Goal: Task Accomplishment & Management: Use online tool/utility

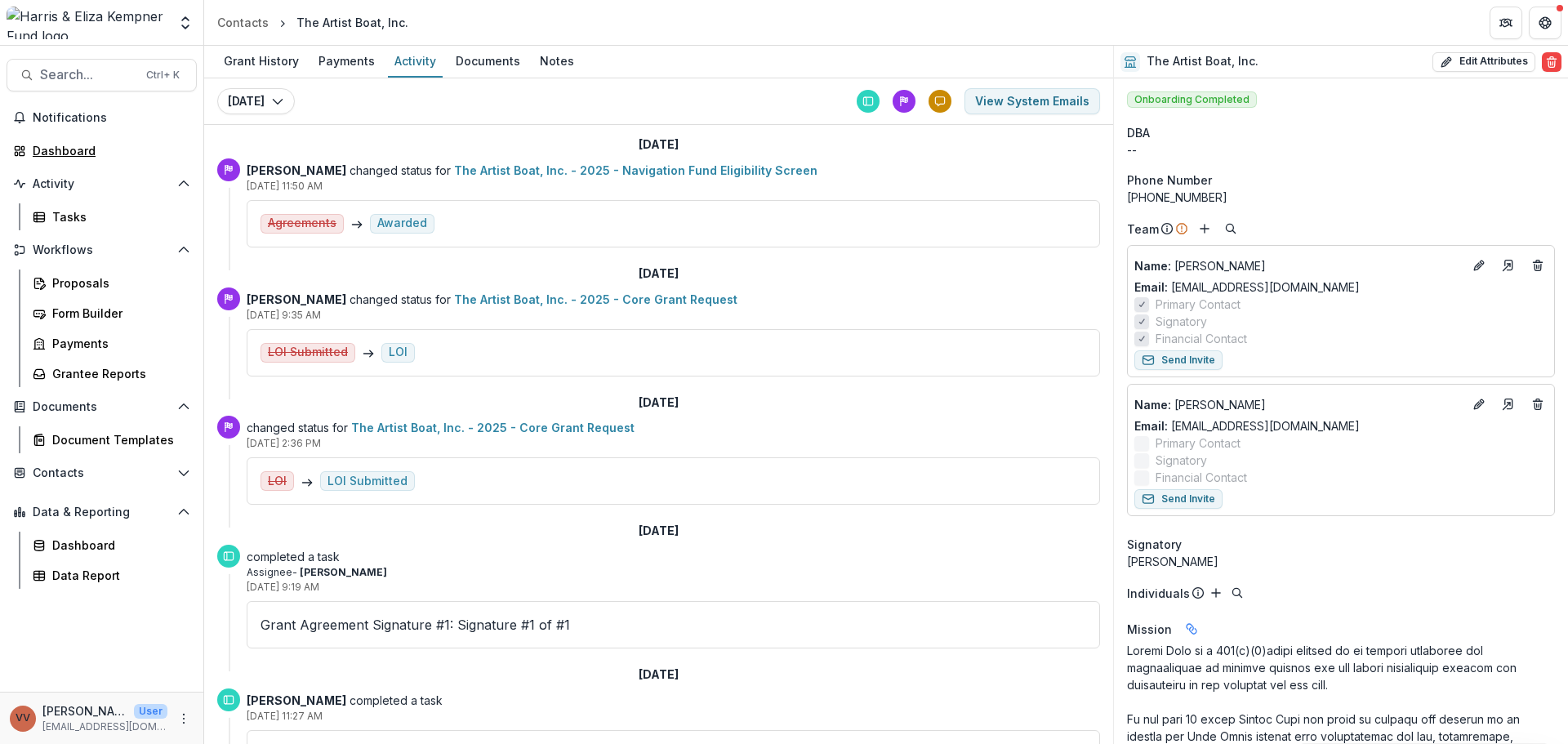
click at [73, 147] on div "Dashboard" at bounding box center [108, 150] width 151 height 17
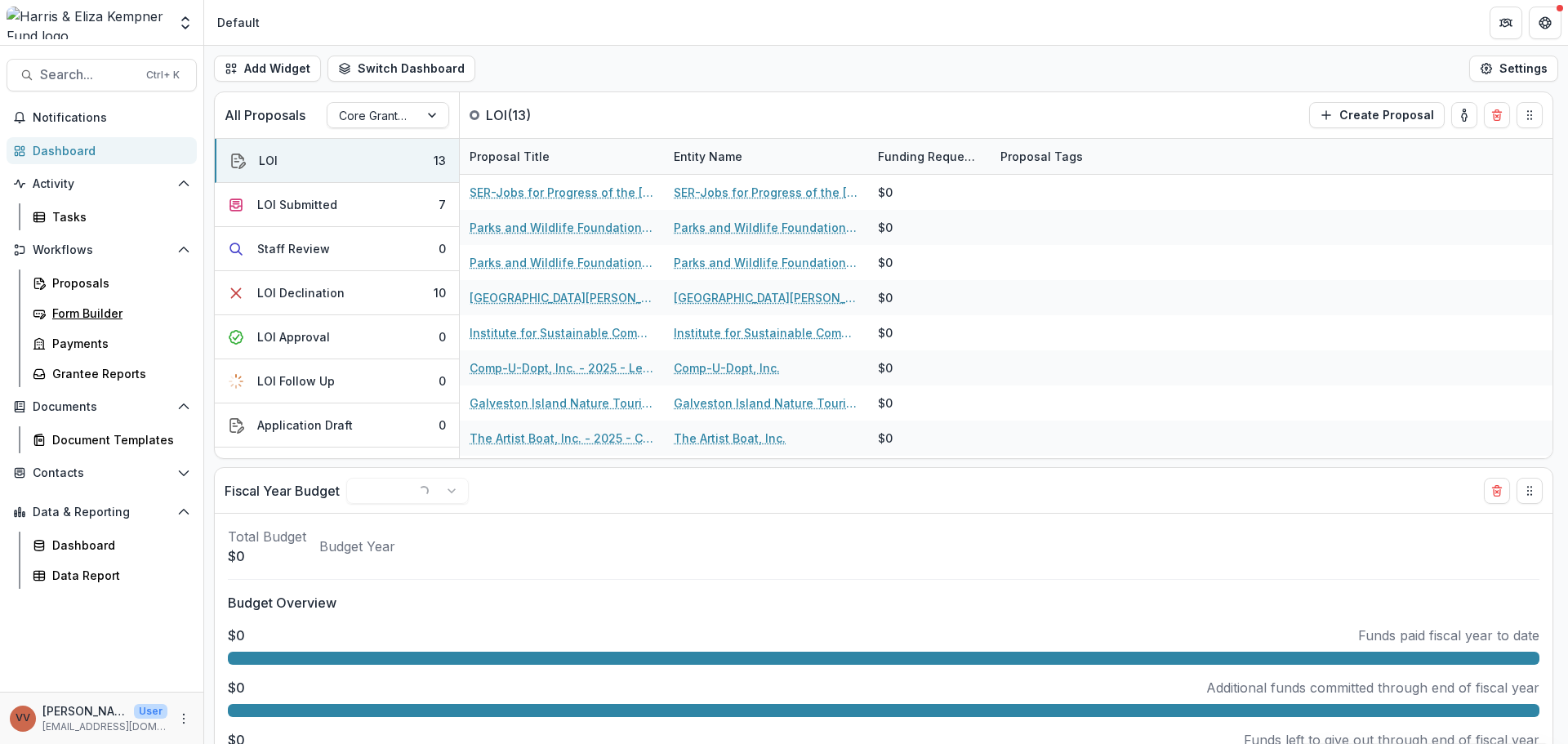
click at [99, 310] on div "Form Builder" at bounding box center [118, 313] width 132 height 17
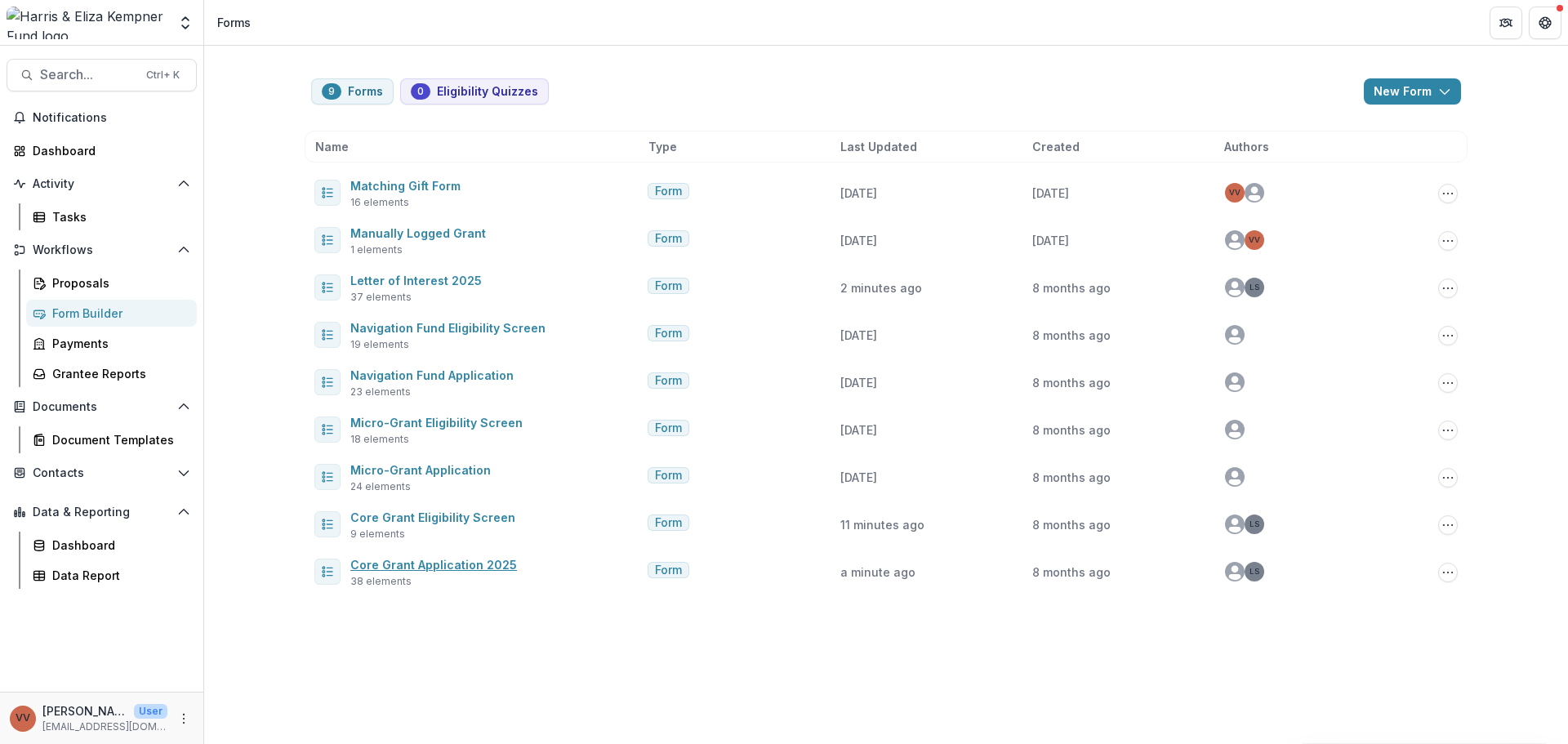
click at [470, 570] on link "Core Grant Application 2025" at bounding box center [433, 565] width 166 height 14
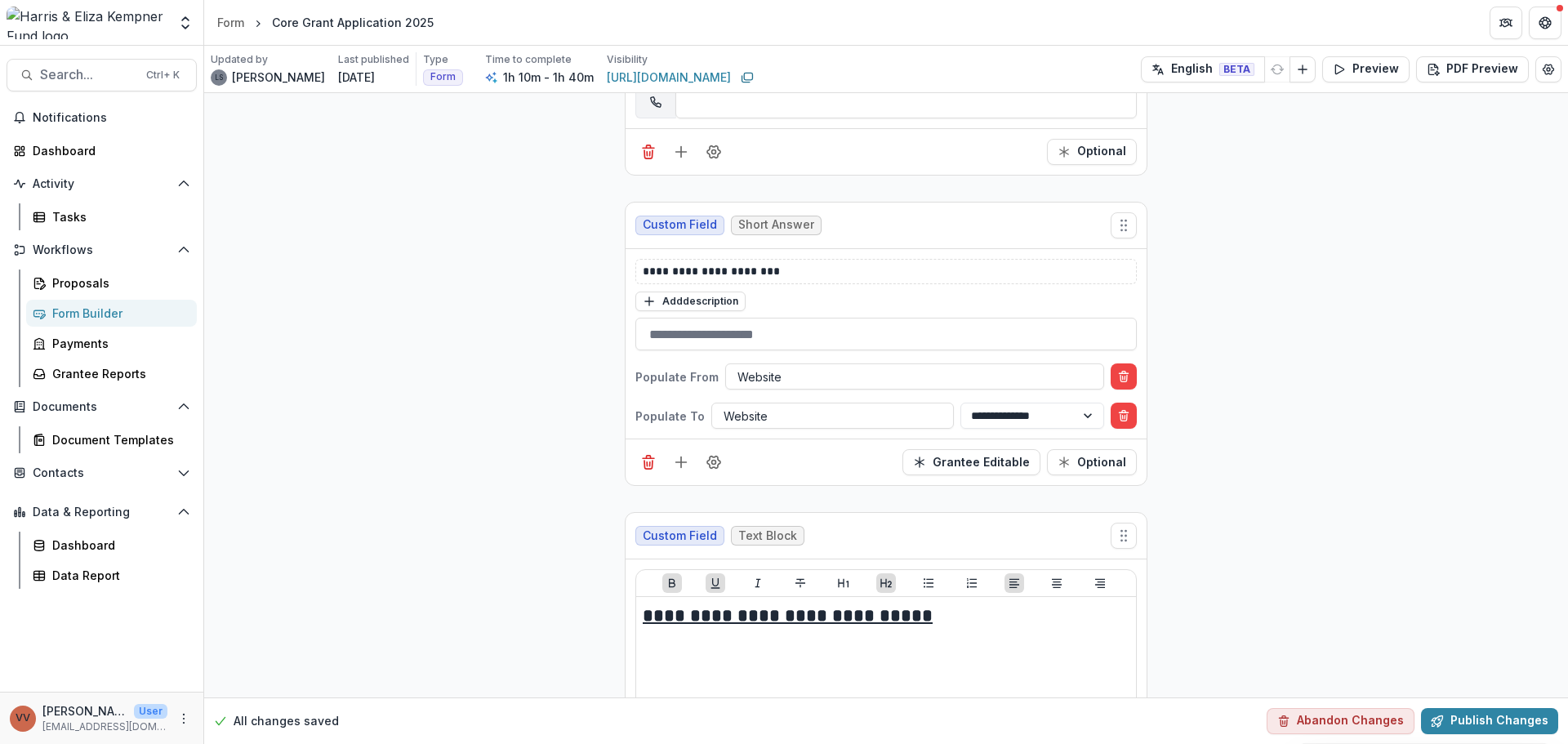
scroll to position [3840, 0]
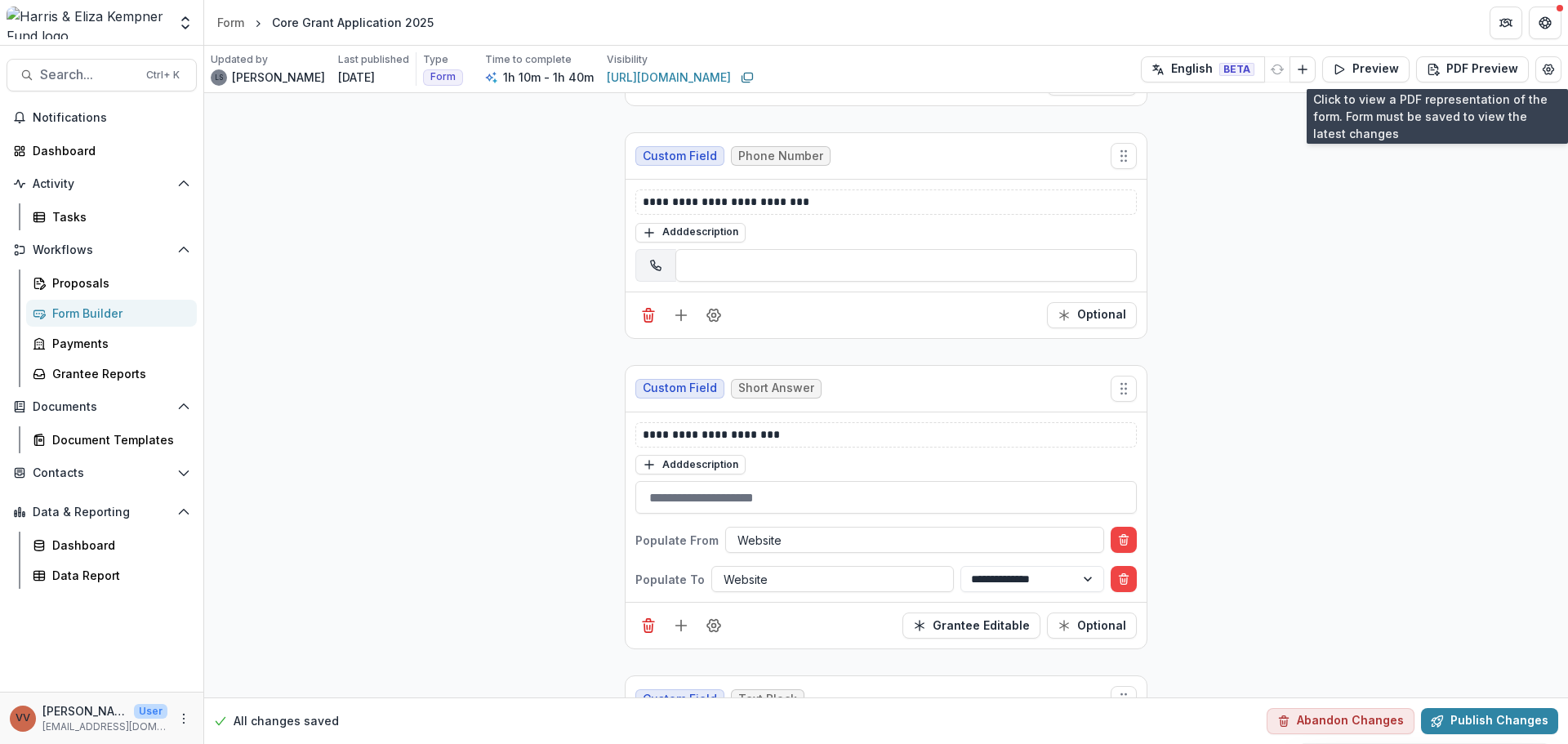
click at [1456, 69] on button "PDF Preview" at bounding box center [1473, 69] width 113 height 26
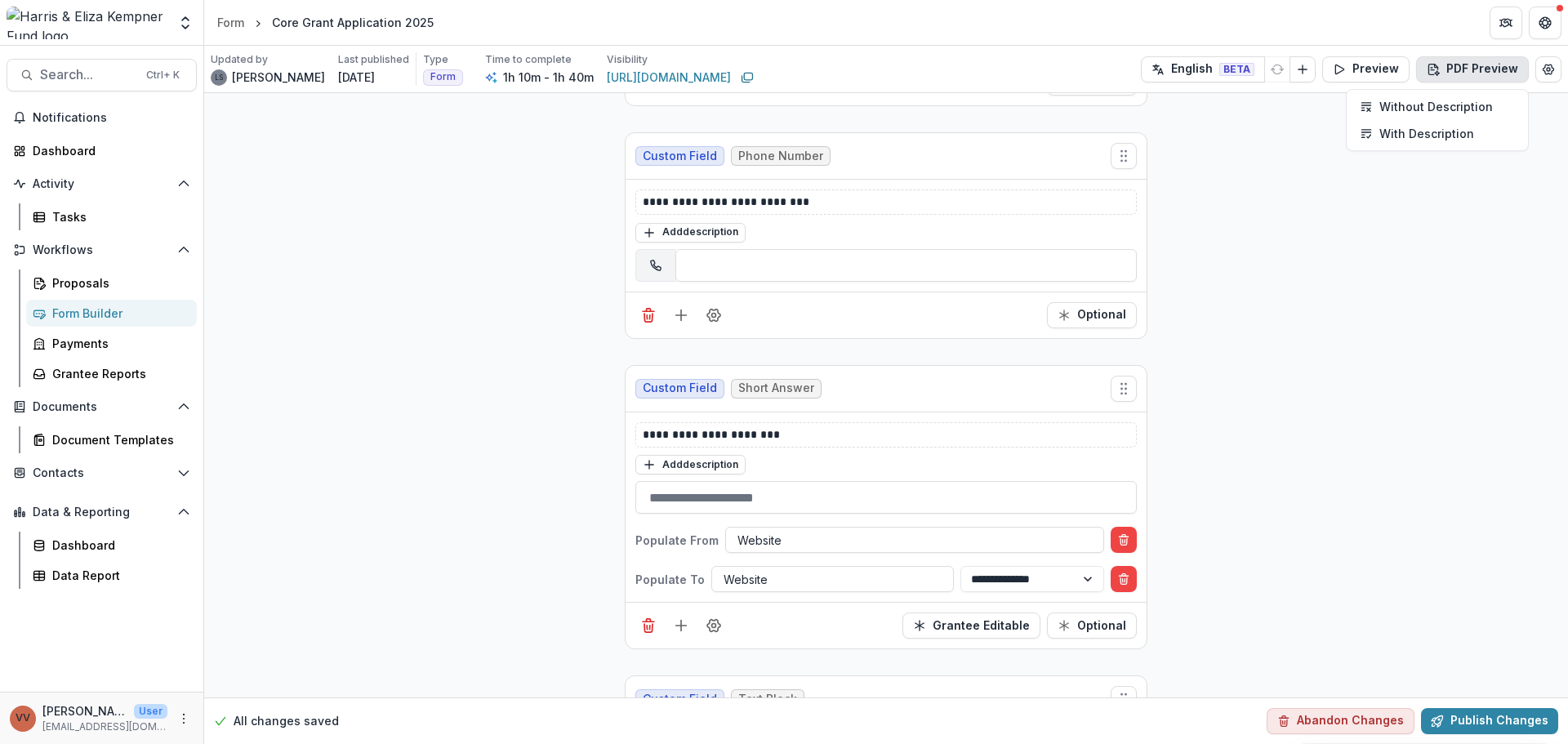
click at [1428, 137] on p "With Description" at bounding box center [1428, 133] width 95 height 17
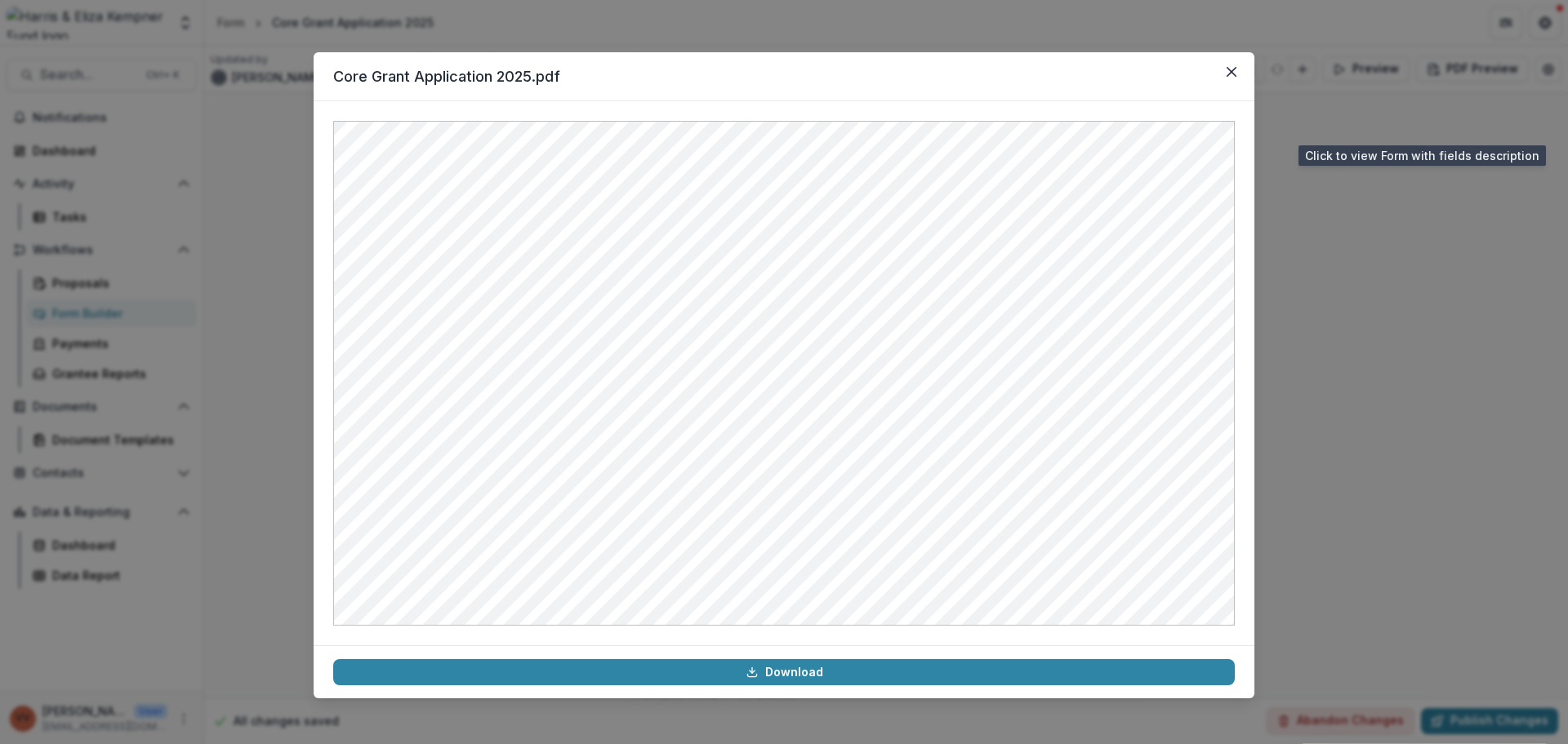
click at [1231, 72] on icon "Close" at bounding box center [1232, 72] width 10 height 10
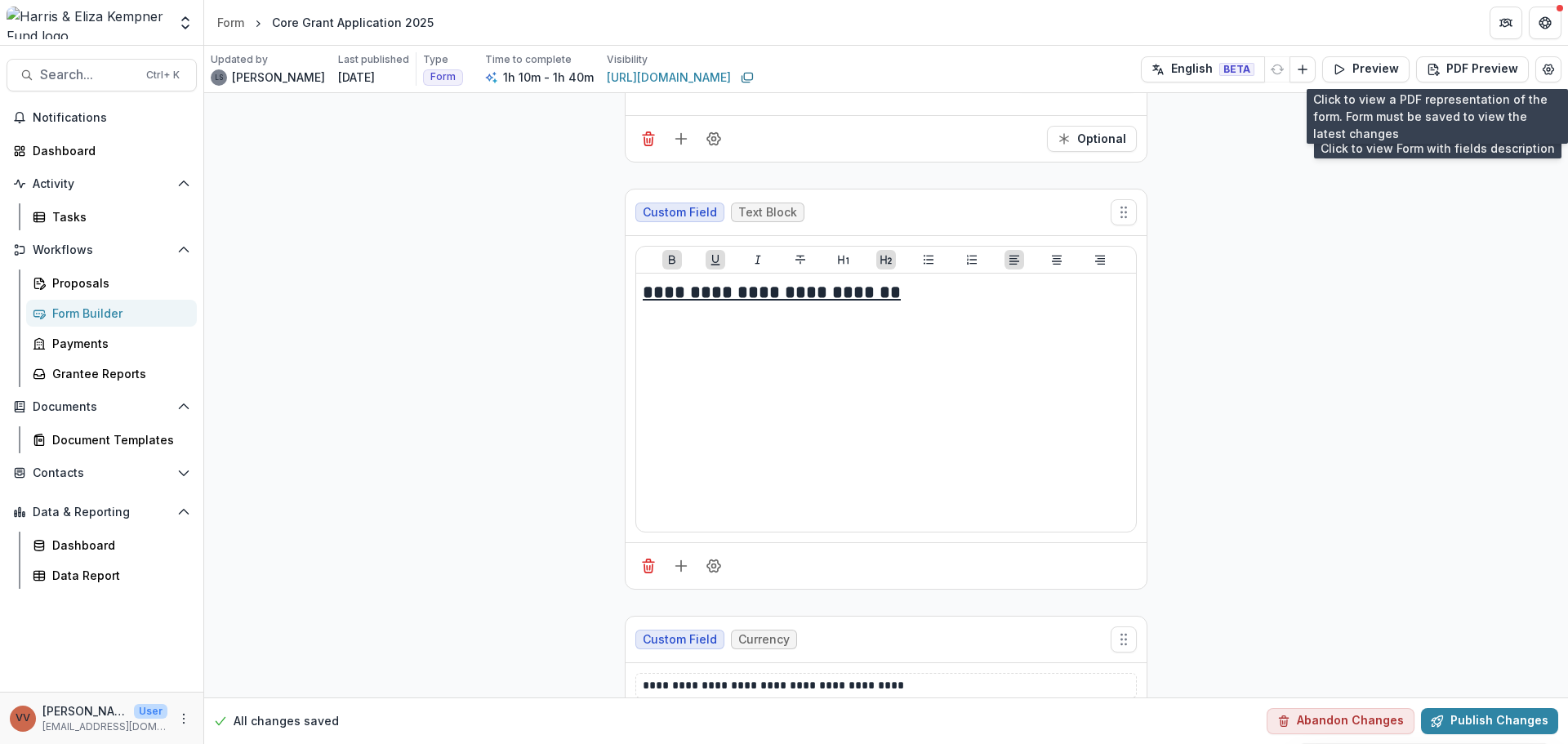
scroll to position [7434, 0]
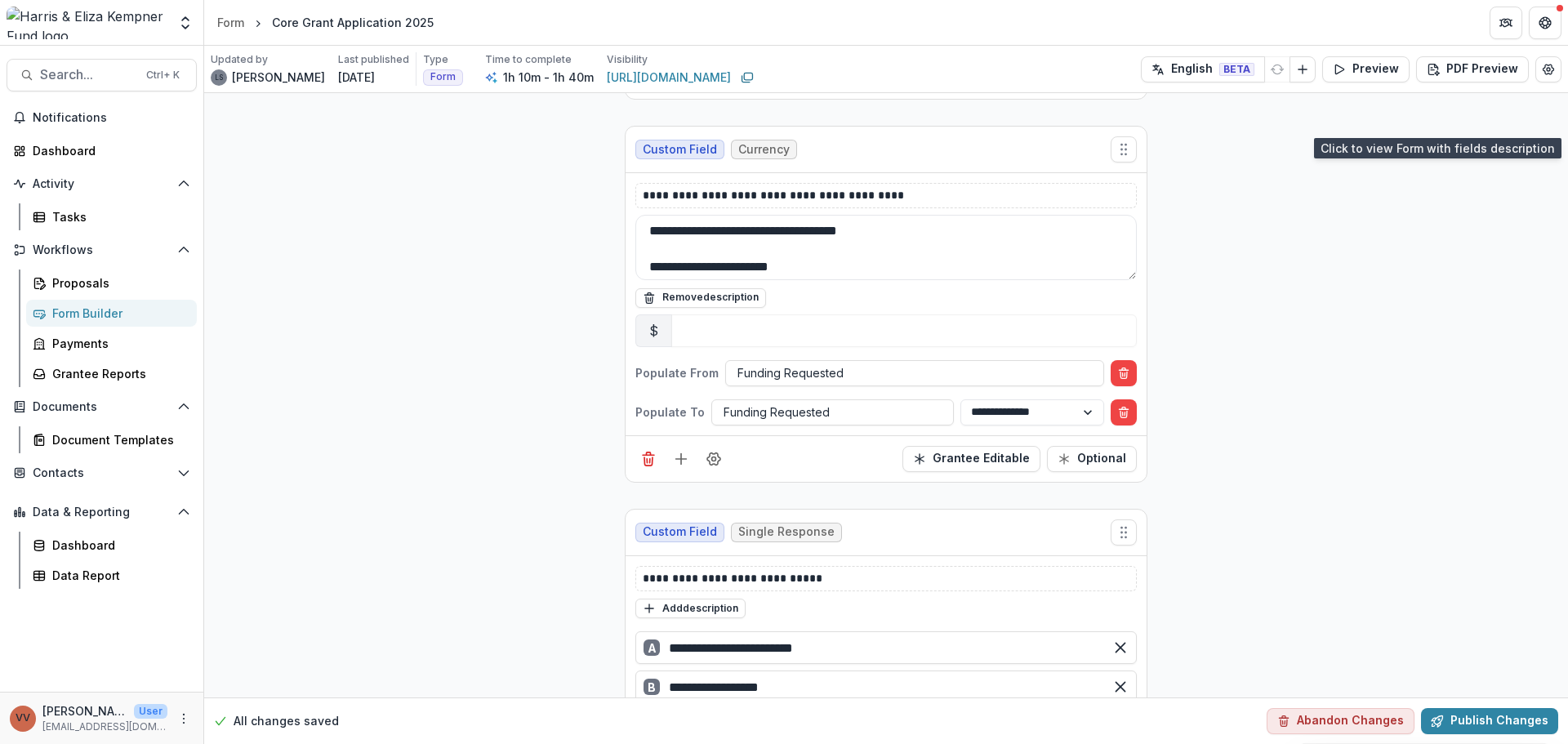
click at [753, 247] on textarea "**********" at bounding box center [885, 247] width 502 height 65
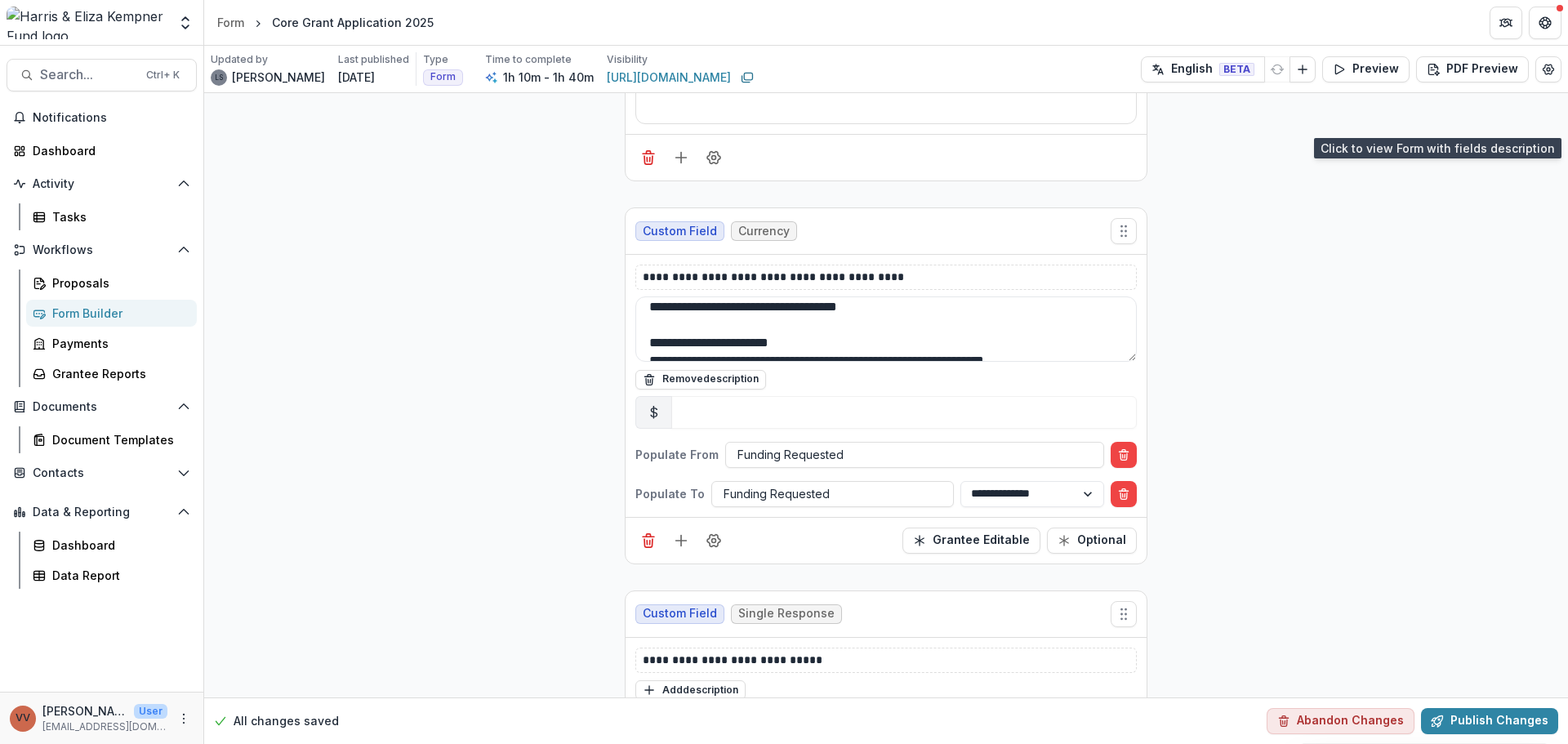
scroll to position [0, 0]
drag, startPoint x: 916, startPoint y: 350, endPoint x: 503, endPoint y: 279, distance: 419.1
click at [503, 279] on div "**********" at bounding box center [885, 456] width 1364 height 15431
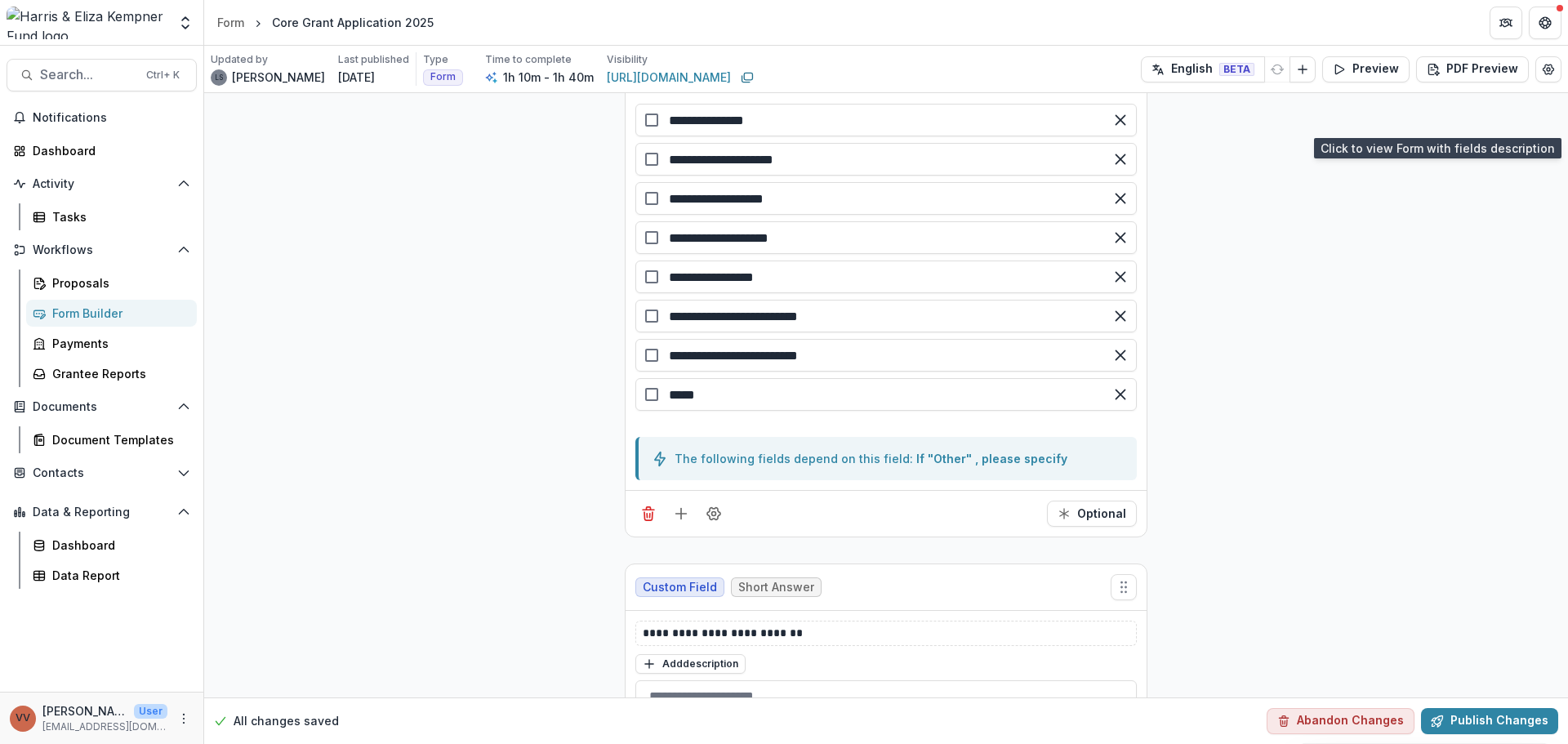
scroll to position [6208, 0]
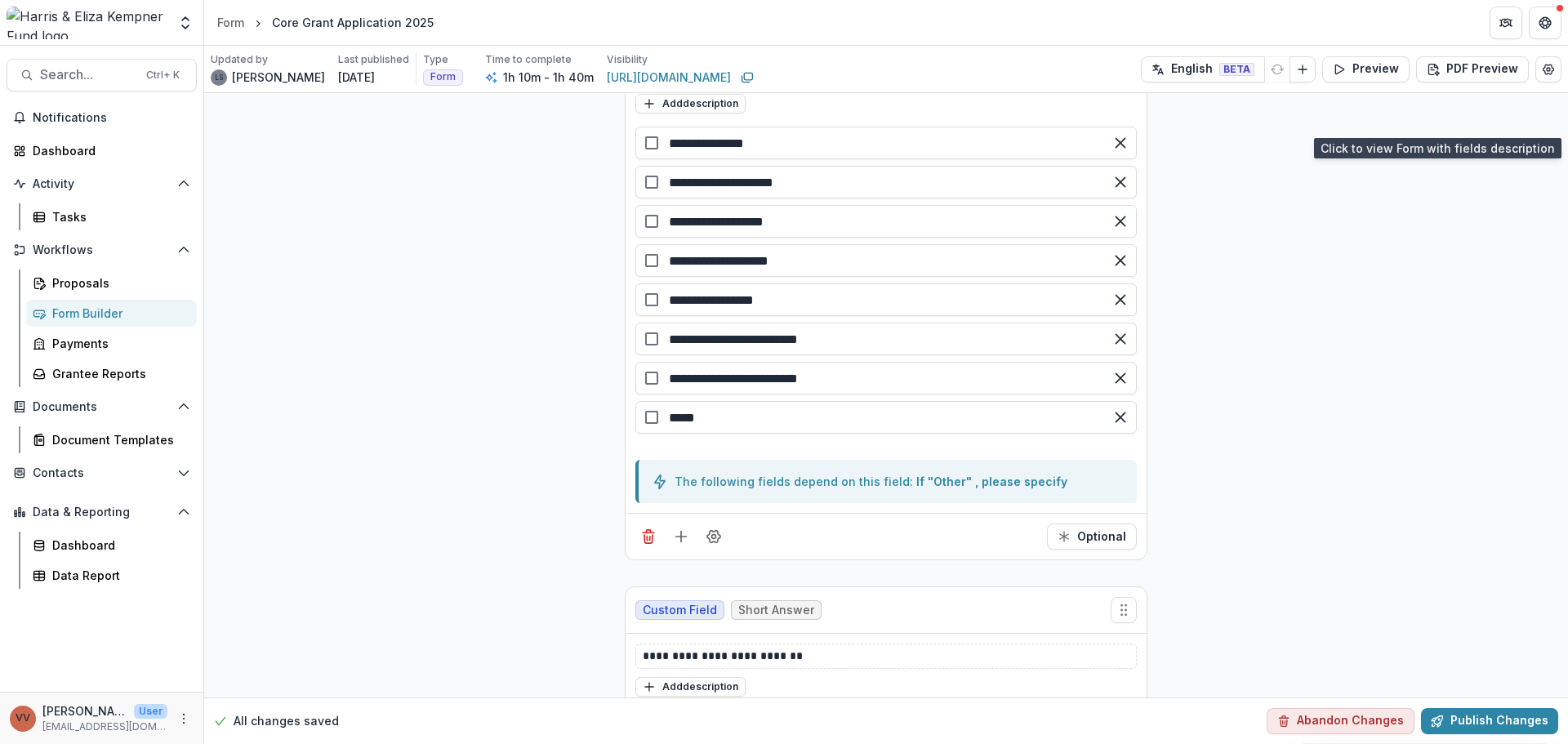
click at [1455, 715] on button "Publish Changes" at bounding box center [1490, 721] width 138 height 26
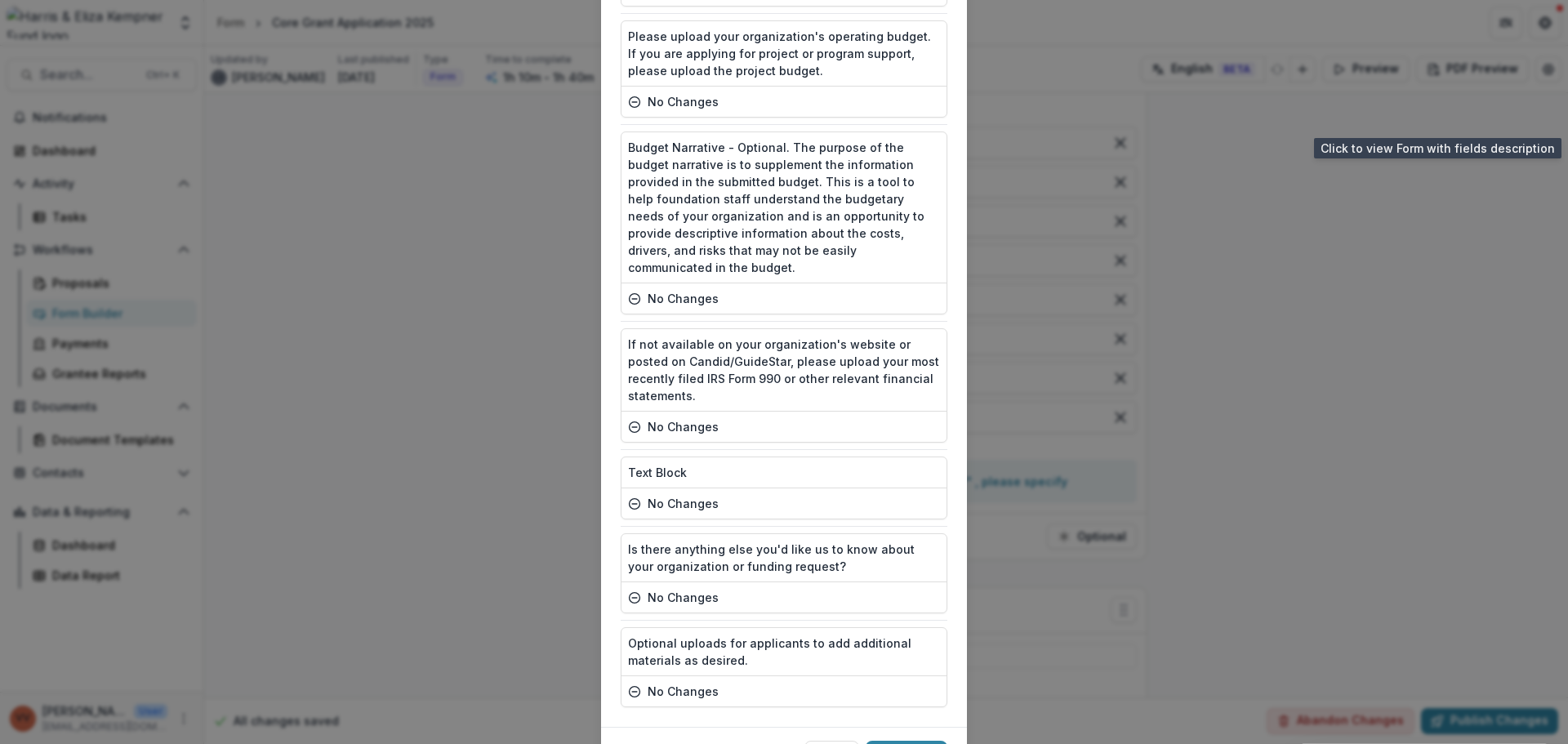
scroll to position [3195, 0]
click at [905, 738] on button "Publish" at bounding box center [906, 751] width 82 height 26
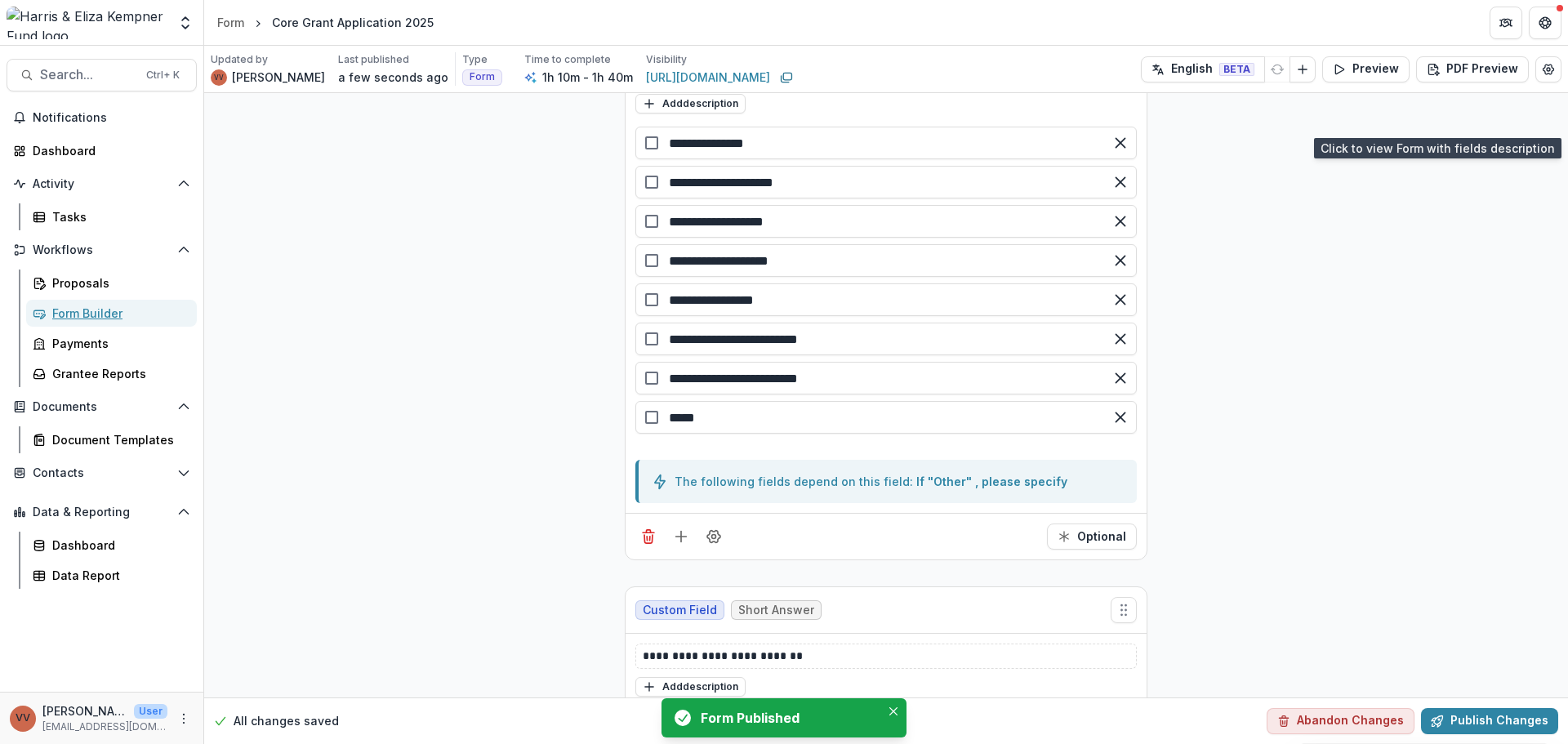
click at [85, 317] on div "Form Builder" at bounding box center [118, 313] width 132 height 17
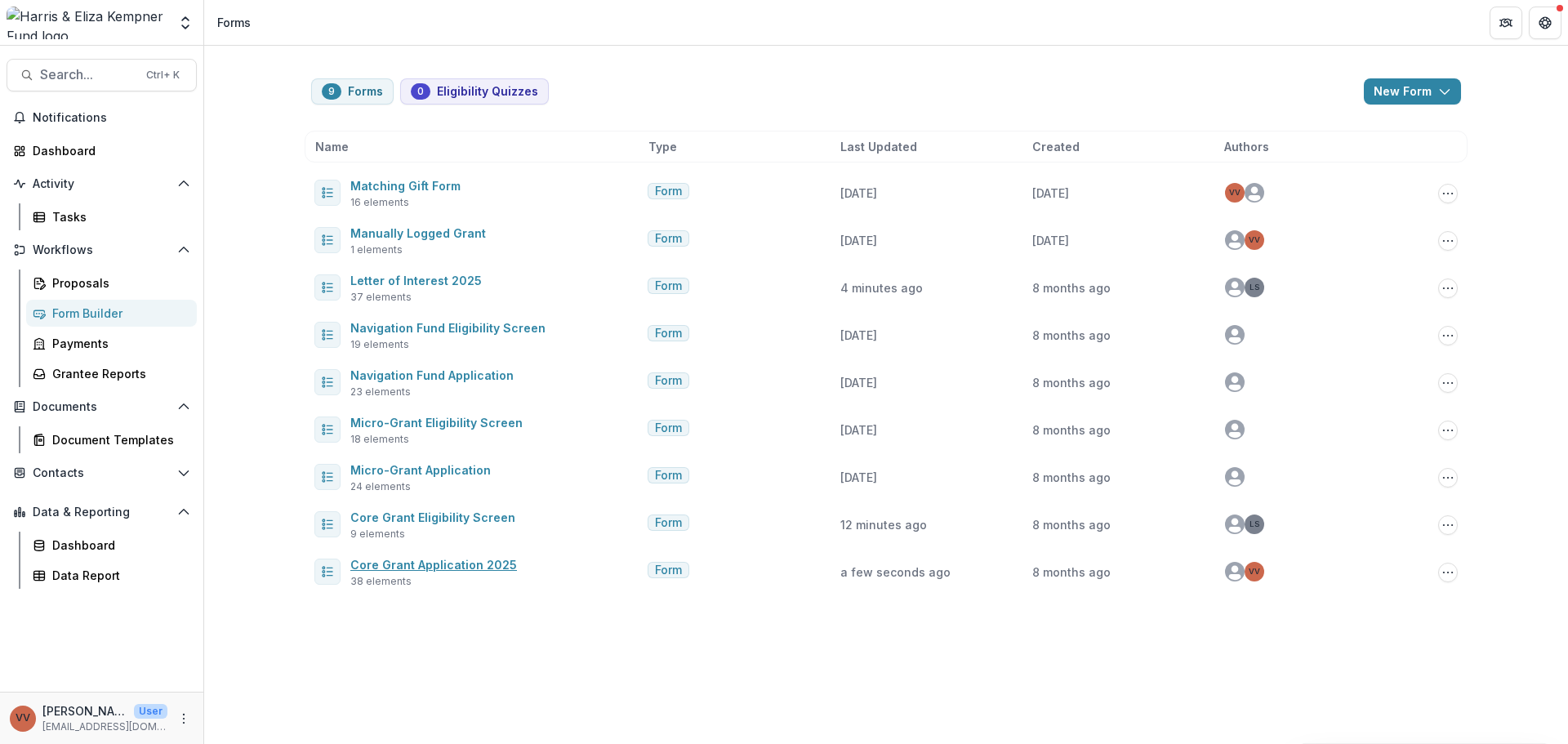
click at [462, 566] on link "Core Grant Application 2025" at bounding box center [433, 565] width 166 height 14
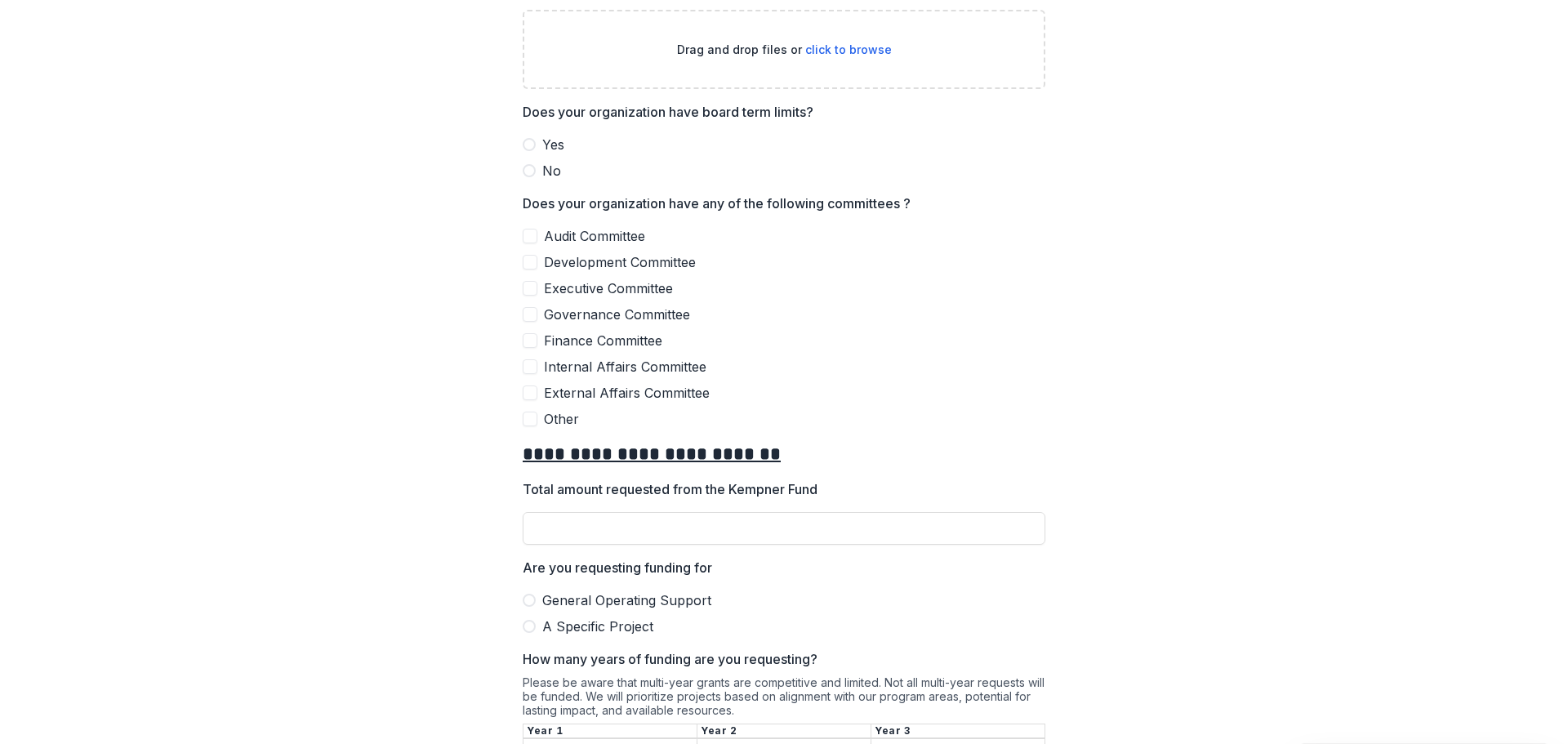
scroll to position [2370, 0]
